Goal: Task Accomplishment & Management: Manage account settings

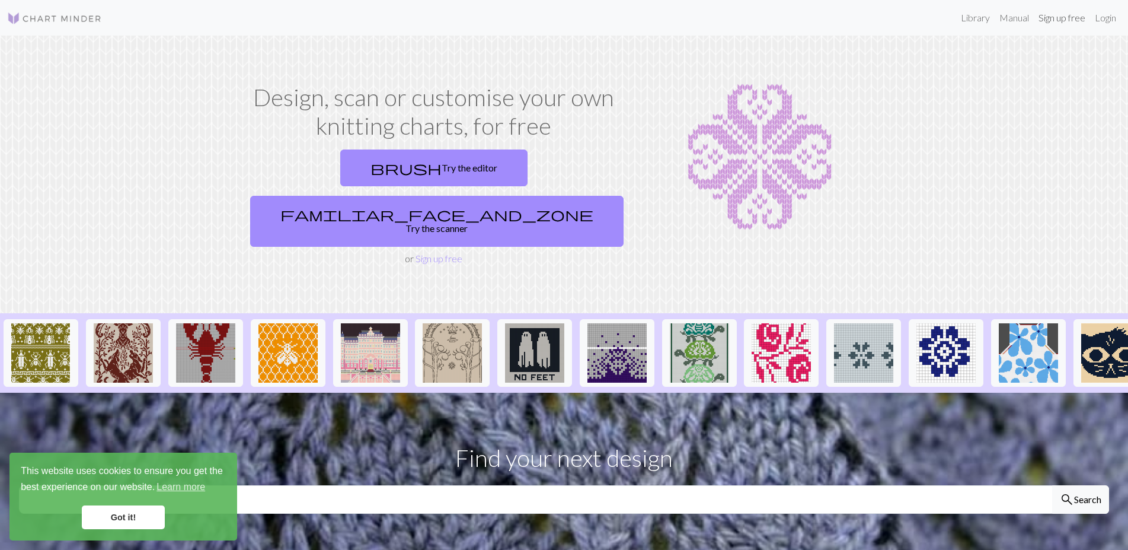
click at [1056, 21] on link "Sign up free" at bounding box center [1062, 18] width 56 height 24
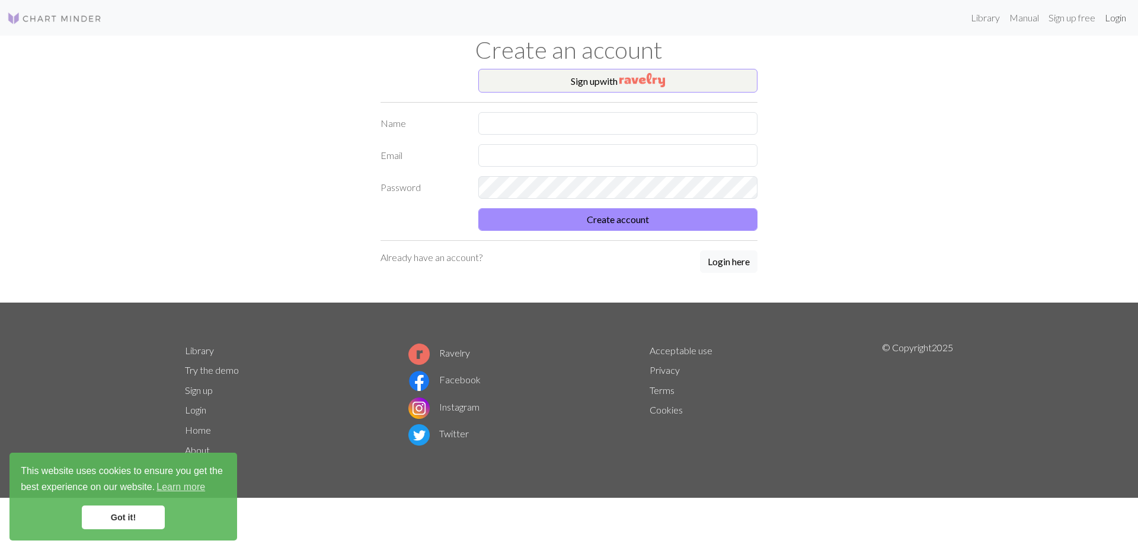
click at [1117, 25] on link "Login" at bounding box center [1115, 18] width 31 height 24
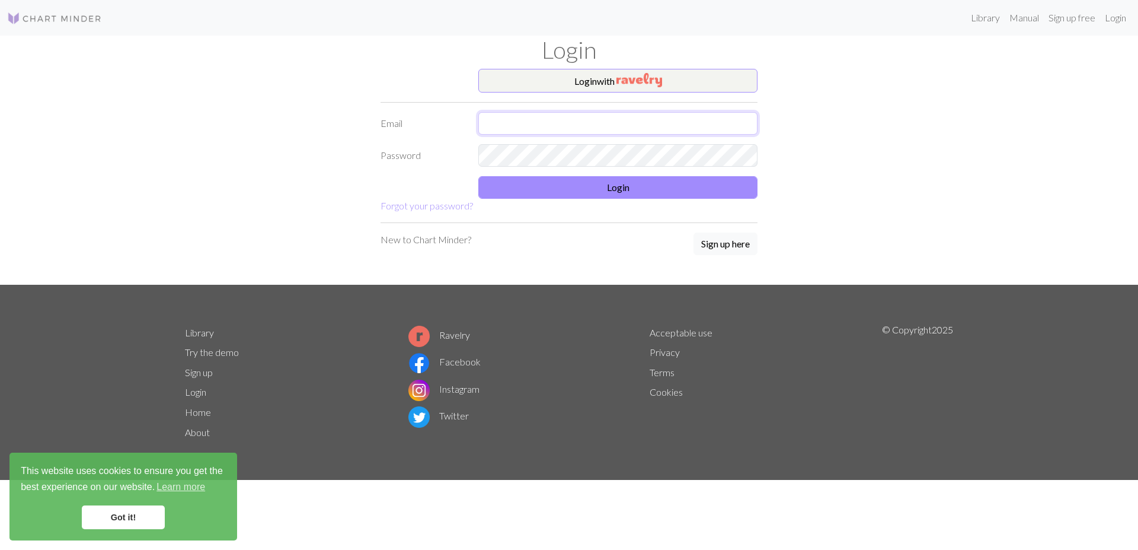
click at [643, 127] on input "text" at bounding box center [617, 123] width 279 height 23
type input "[DOMAIN_NAME][EMAIL_ADDRESS][DOMAIN_NAME]"
click at [641, 190] on button "Login" at bounding box center [617, 187] width 279 height 23
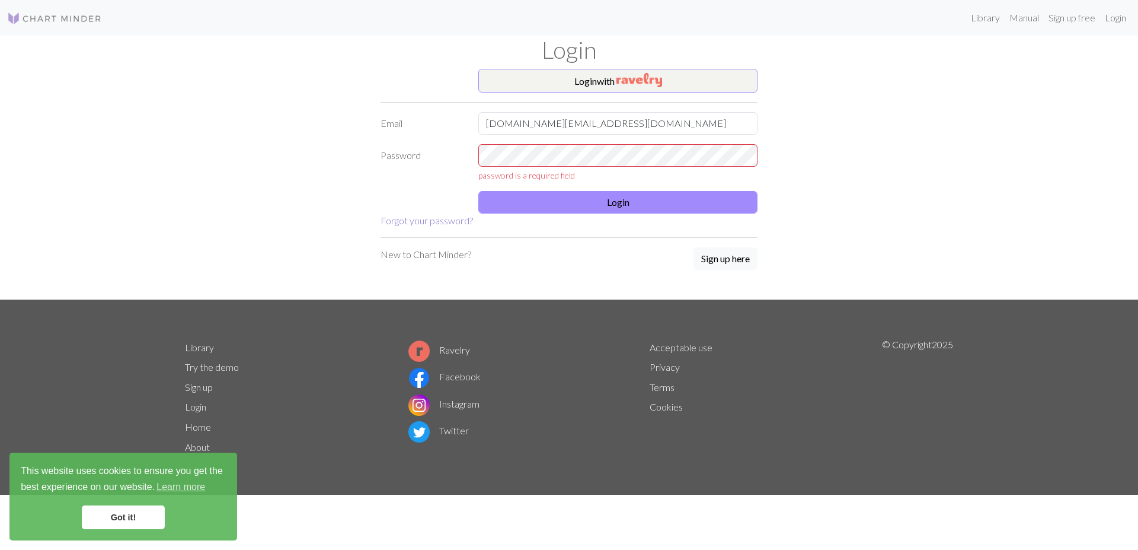
click at [449, 220] on link "Forgot your password?" at bounding box center [427, 220] width 92 height 11
